Goal: Navigation & Orientation: Go to known website

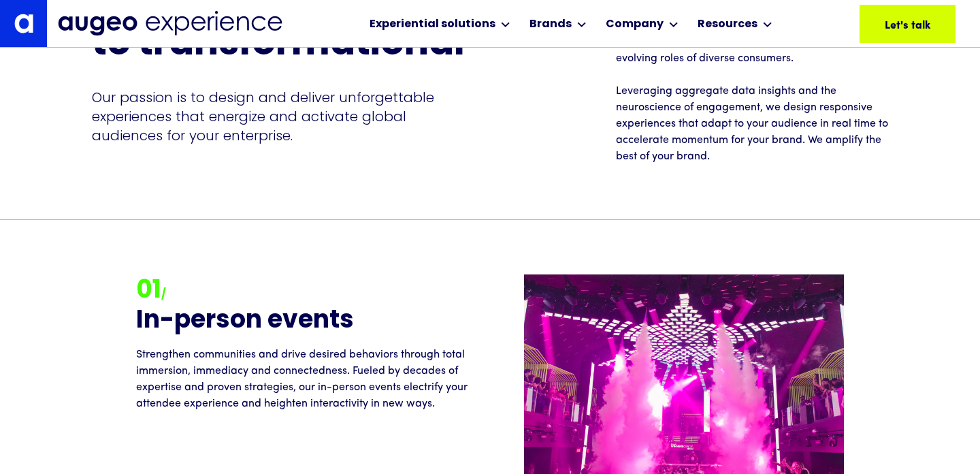
scroll to position [1165, 0]
